Goal: Task Accomplishment & Management: Manage account settings

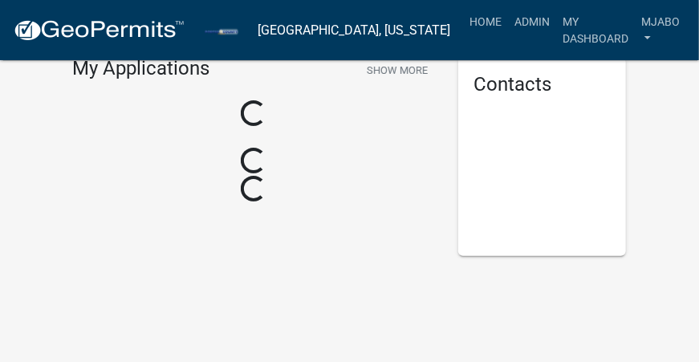
scroll to position [93, 0]
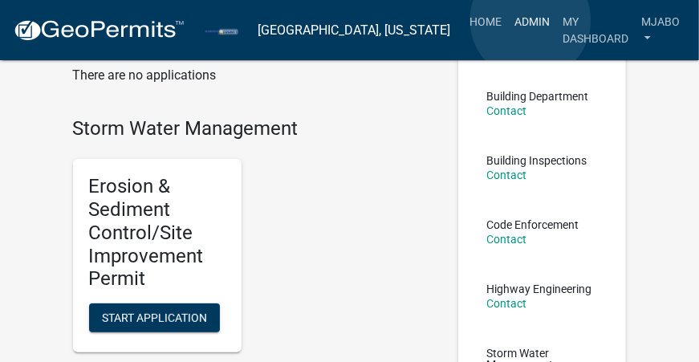
click at [531, 20] on link "Admin" at bounding box center [532, 21] width 48 height 31
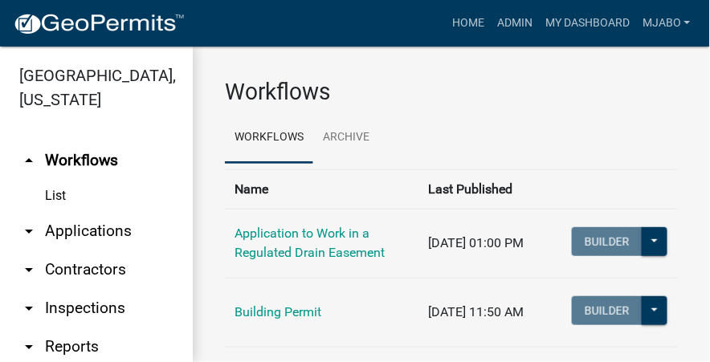
click at [108, 212] on link "arrow_drop_down Applications" at bounding box center [96, 231] width 193 height 39
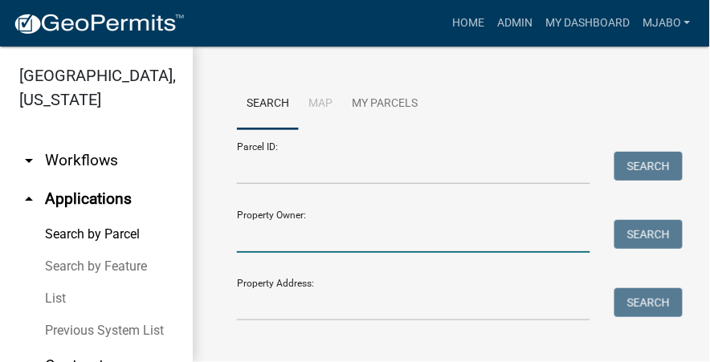
click at [288, 234] on input "Property Owner:" at bounding box center [413, 236] width 353 height 33
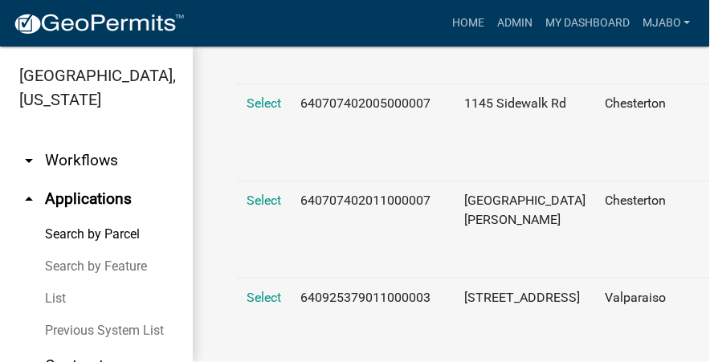
scroll to position [730, 0]
type input "[PERSON_NAME]"
click at [262, 208] on span "Select" at bounding box center [263, 200] width 35 height 15
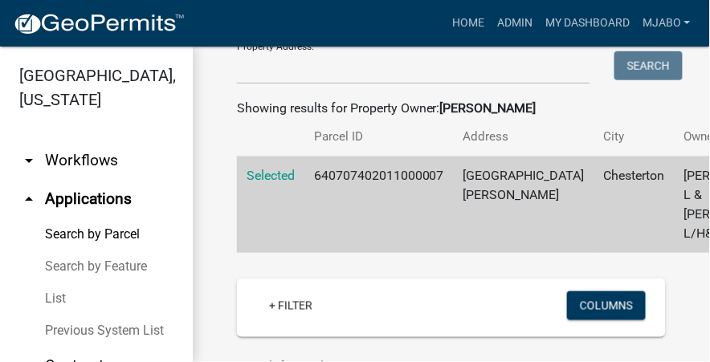
scroll to position [238, 0]
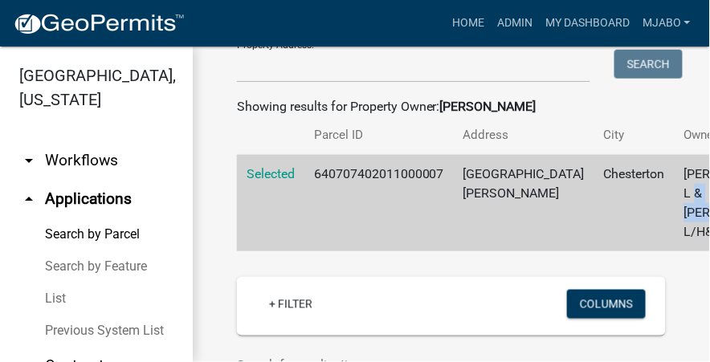
drag, startPoint x: 670, startPoint y: 227, endPoint x: 616, endPoint y: 232, distance: 54.8
click at [685, 356] on div "Search Map My Parcels Parcel ID: Search Property Owner: [PERSON_NAME] Search Pr…" at bounding box center [451, 318] width 517 height 1020
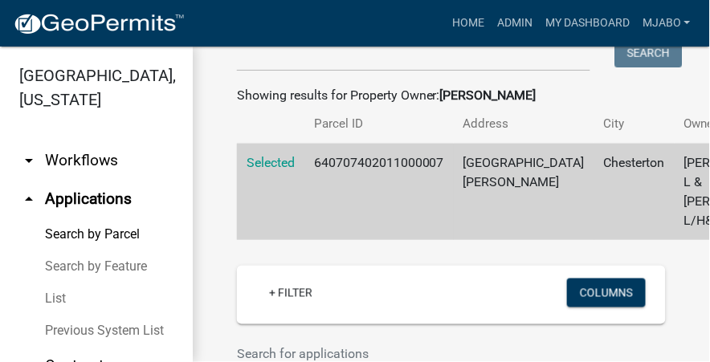
scroll to position [251, 0]
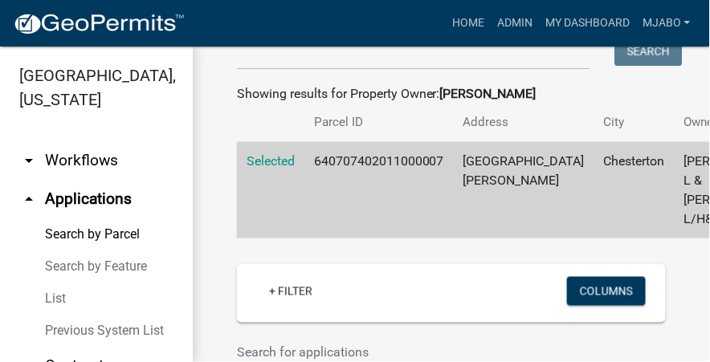
click at [280, 169] on span "Selected" at bounding box center [270, 160] width 48 height 15
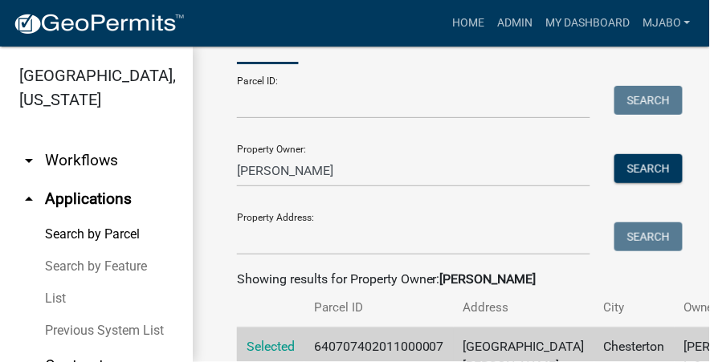
scroll to position [72, 0]
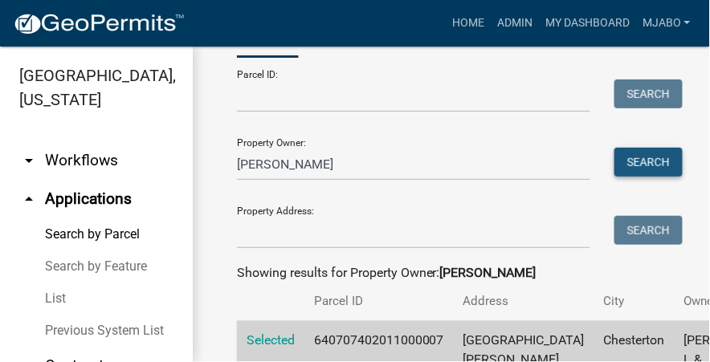
click at [633, 161] on button "Search" at bounding box center [648, 162] width 68 height 29
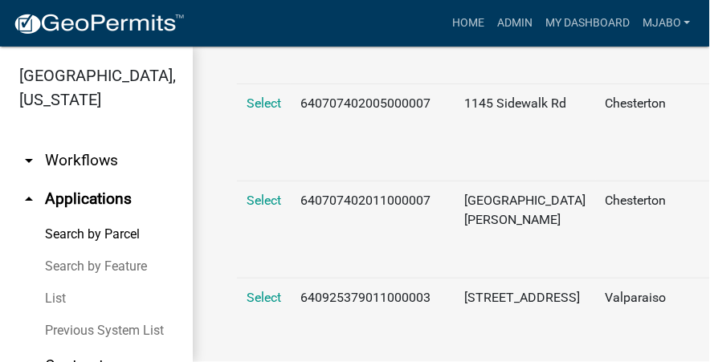
scroll to position [657, 0]
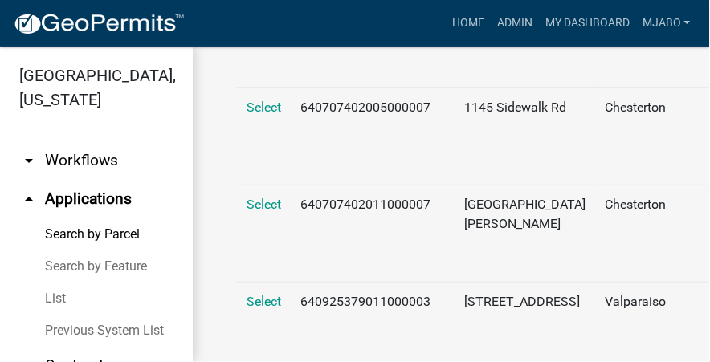
click at [258, 18] on span "Select" at bounding box center [263, 9] width 35 height 15
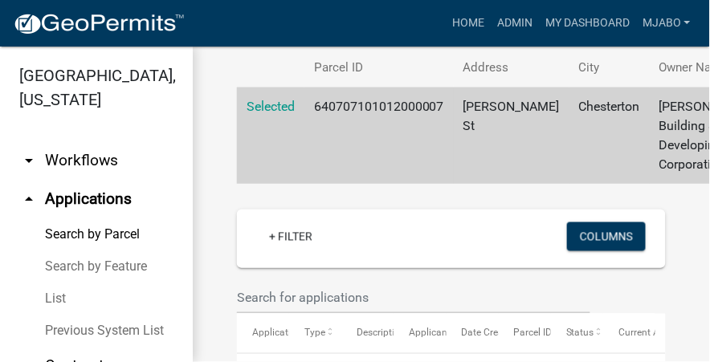
click at [286, 114] on span "Selected" at bounding box center [270, 106] width 48 height 15
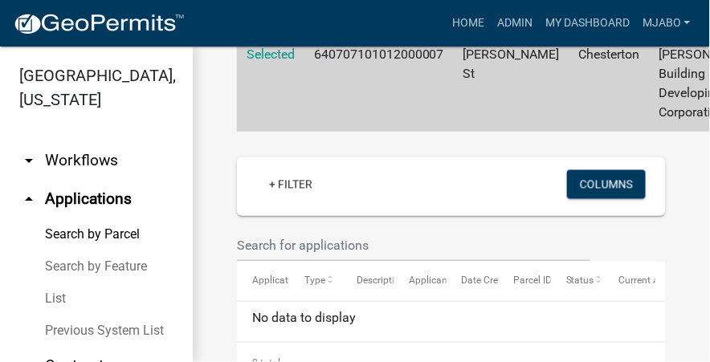
scroll to position [0, 0]
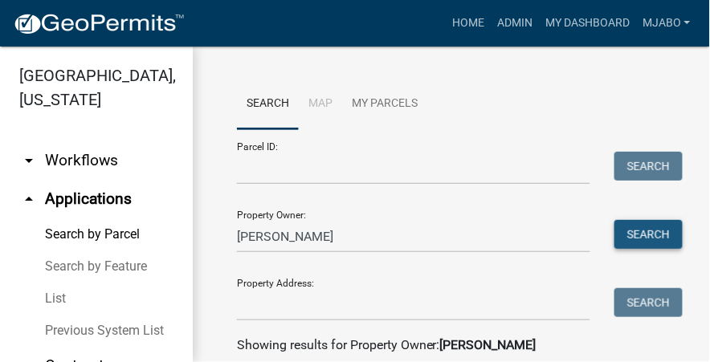
click at [645, 229] on button "Search" at bounding box center [648, 234] width 68 height 29
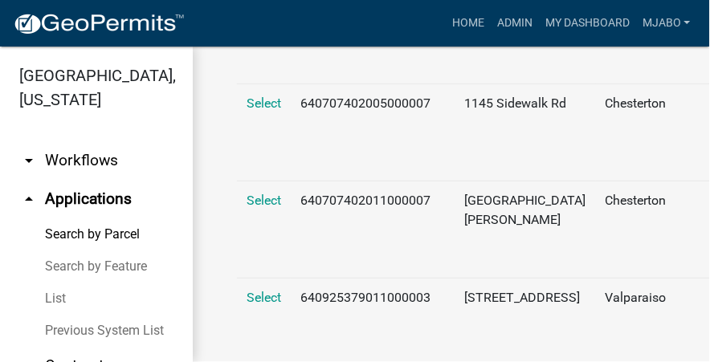
scroll to position [657, 0]
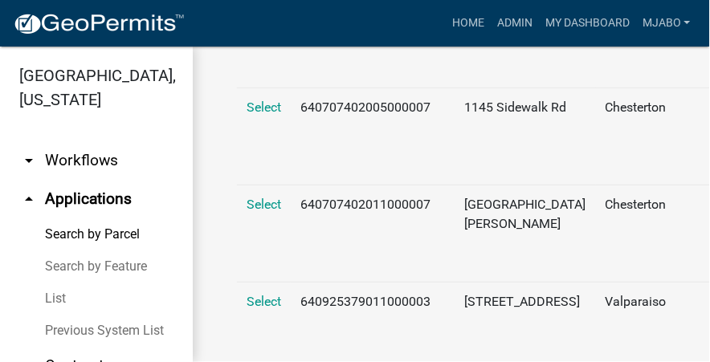
click at [262, 115] on span "Select" at bounding box center [263, 107] width 35 height 15
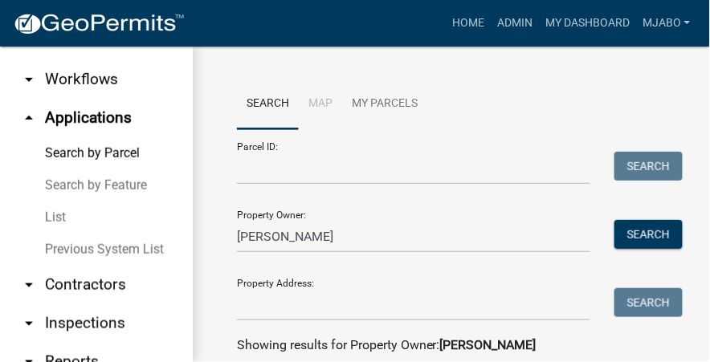
scroll to position [106, 0]
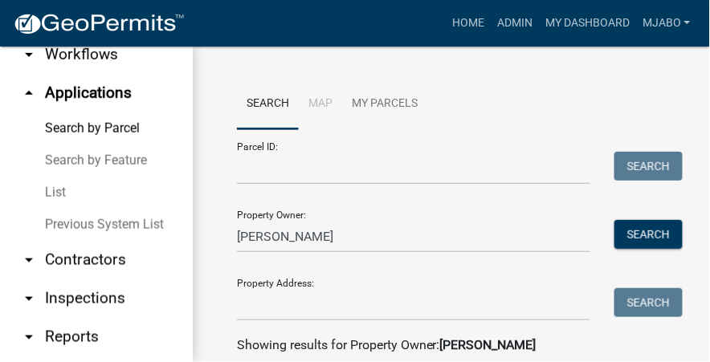
click at [31, 258] on icon "arrow_drop_down" at bounding box center [28, 259] width 19 height 19
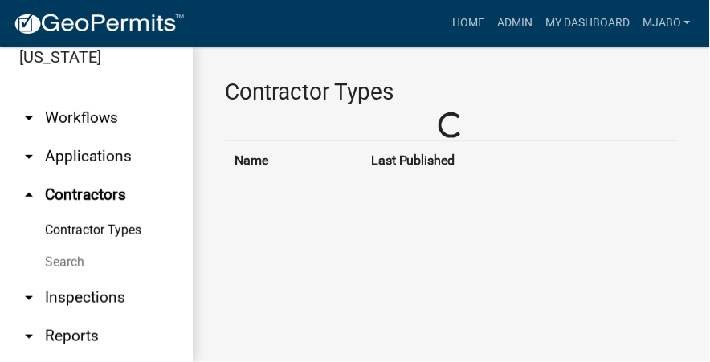
scroll to position [43, 0]
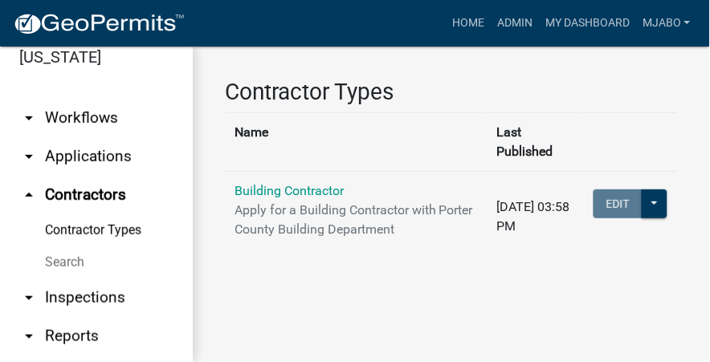
click at [72, 262] on link "Search" at bounding box center [96, 262] width 193 height 32
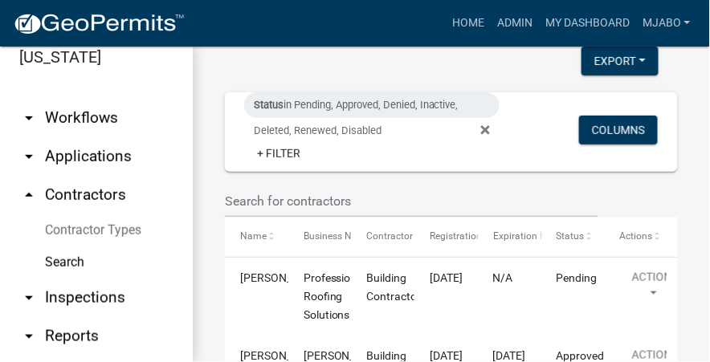
scroll to position [72, 0]
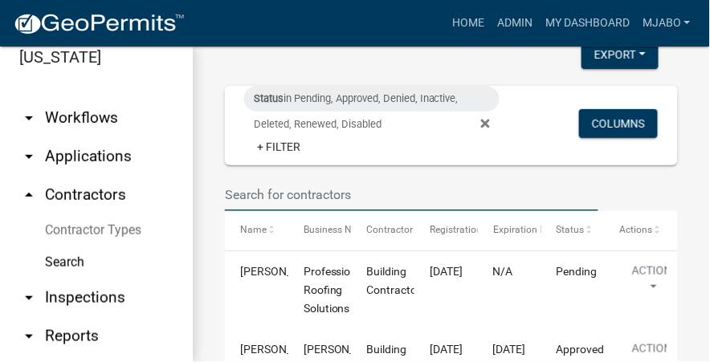
click at [319, 191] on input "text" at bounding box center [411, 194] width 373 height 33
type input "[PERSON_NAME]"
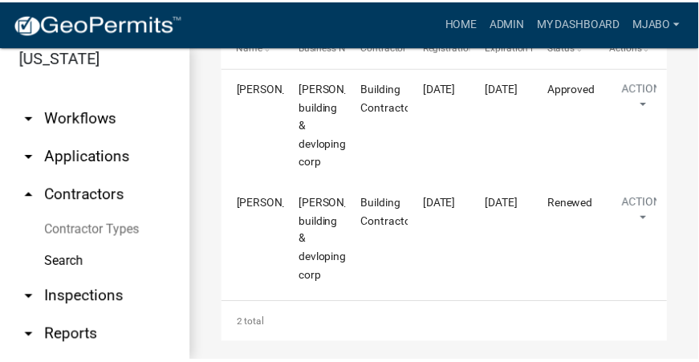
scroll to position [268, 0]
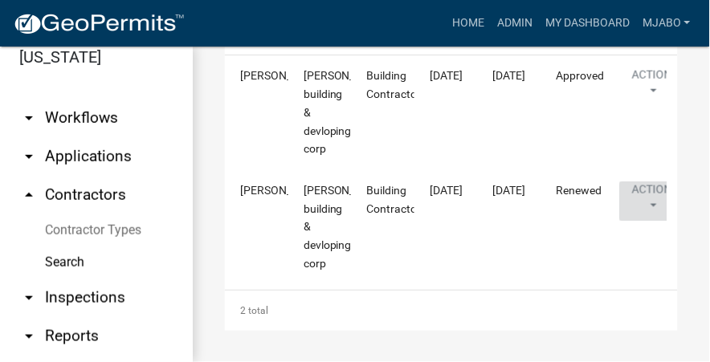
click at [652, 201] on button "Action" at bounding box center [652, 201] width 66 height 40
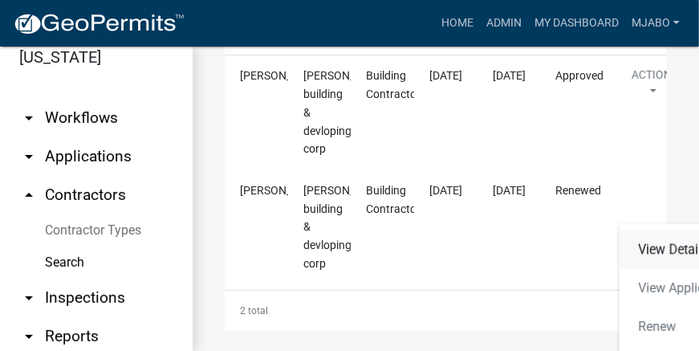
click at [668, 252] on link "View Details" at bounding box center [685, 249] width 133 height 39
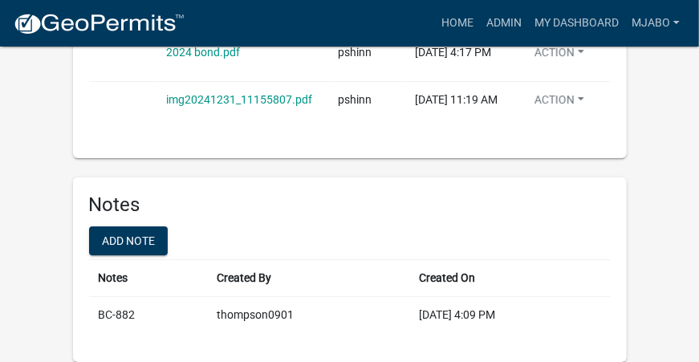
scroll to position [1845, 0]
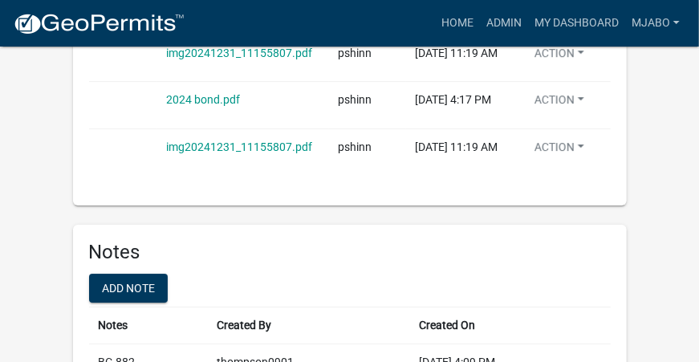
click at [238, 153] on link "img20241231_11155807.pdf" at bounding box center [239, 146] width 146 height 13
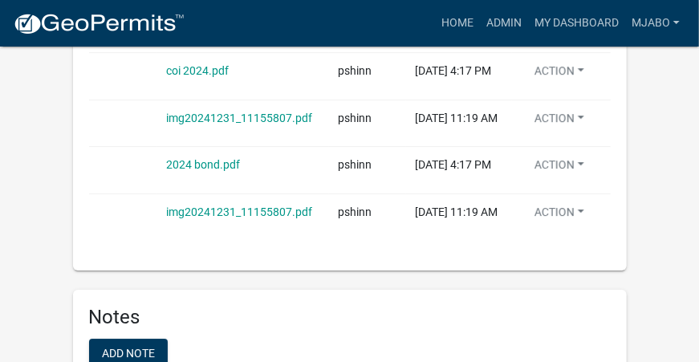
scroll to position [1772, 0]
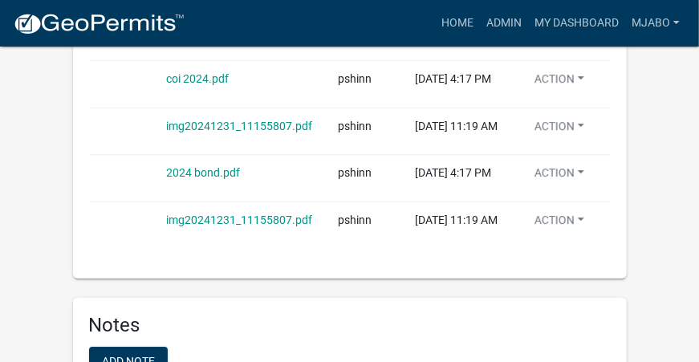
click at [235, 132] on link "img20241231_11155807.pdf" at bounding box center [239, 126] width 146 height 13
click at [195, 85] on link "coi 2024.pdf" at bounding box center [197, 78] width 63 height 13
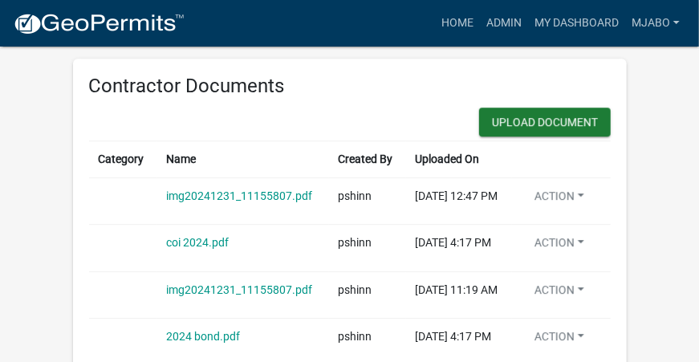
scroll to position [1552, 0]
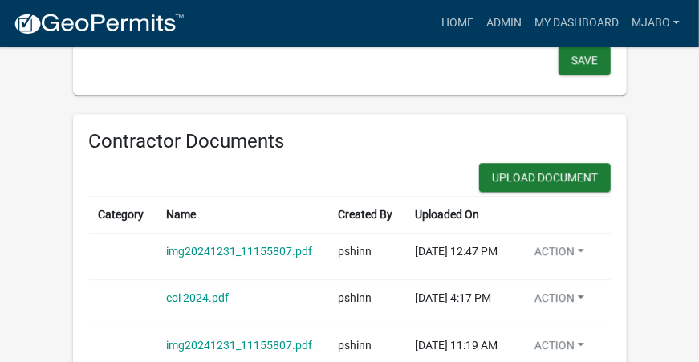
click at [226, 258] on link "img20241231_11155807.pdf" at bounding box center [239, 251] width 146 height 13
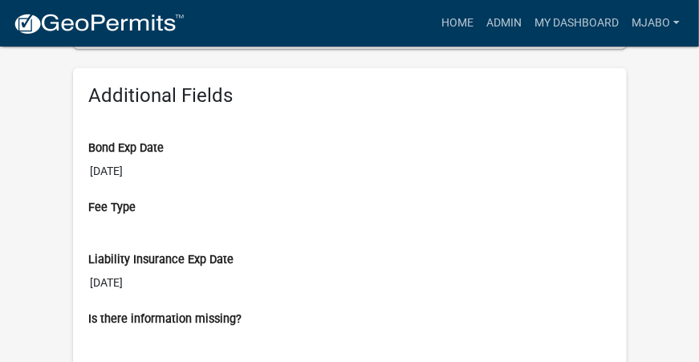
scroll to position [437, 0]
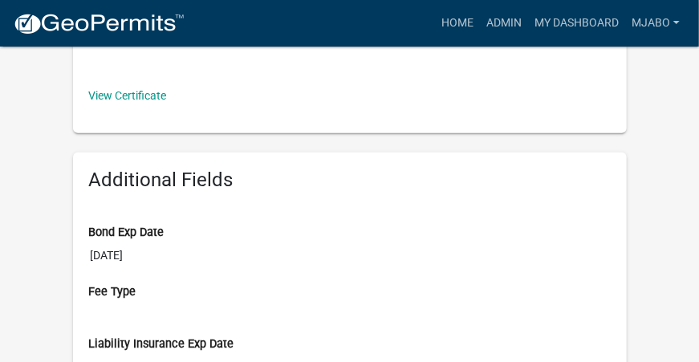
click at [144, 96] on link "View Certificate" at bounding box center [128, 95] width 78 height 13
